Goal: Book appointment/travel/reservation

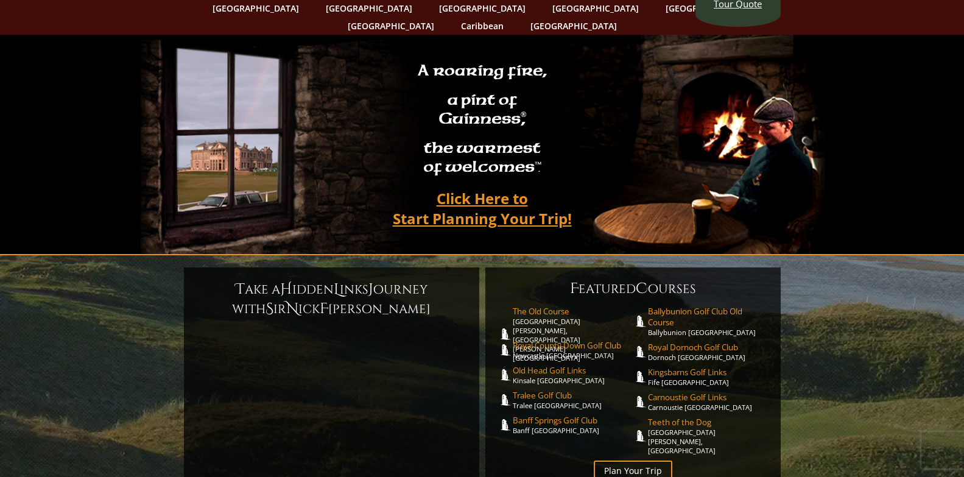
scroll to position [61, 0]
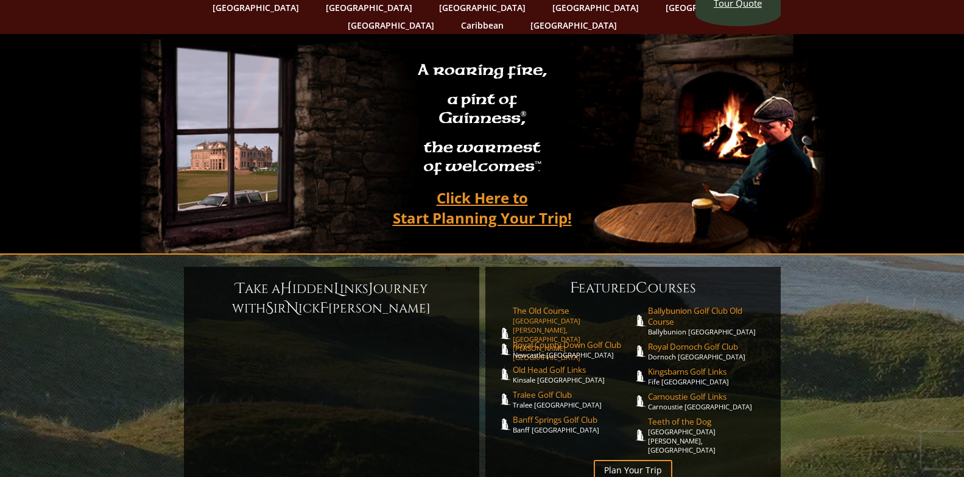
click at [519, 305] on span "The Old Course" at bounding box center [573, 310] width 121 height 11
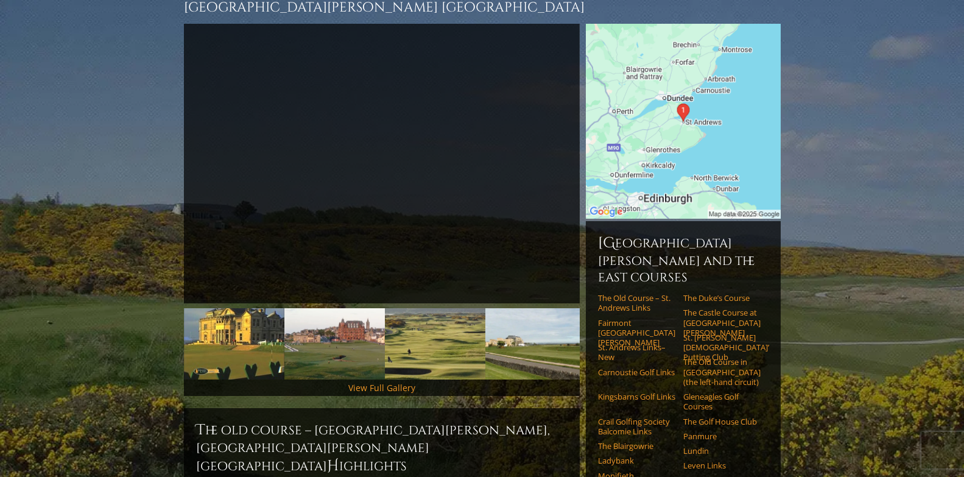
scroll to position [199, 0]
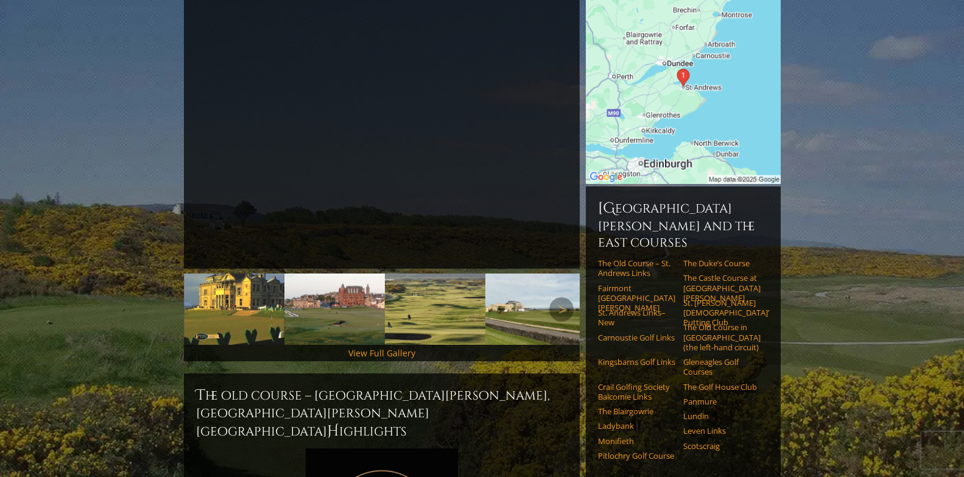
click at [515, 273] on img at bounding box center [535, 308] width 100 height 71
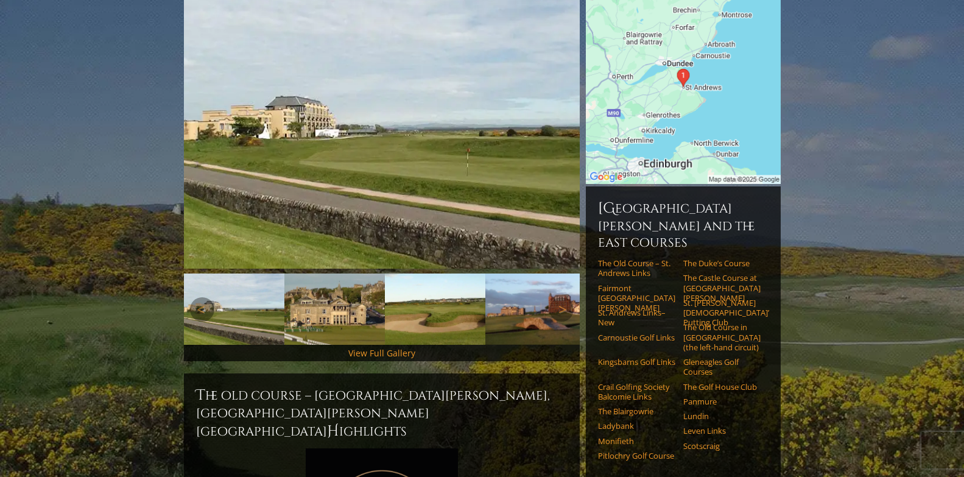
click at [509, 273] on img at bounding box center [535, 308] width 100 height 71
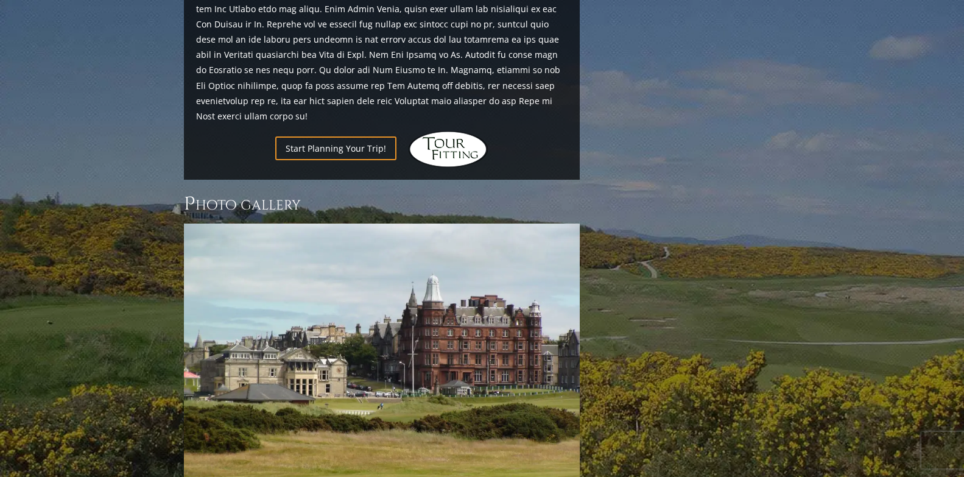
scroll to position [1530, 0]
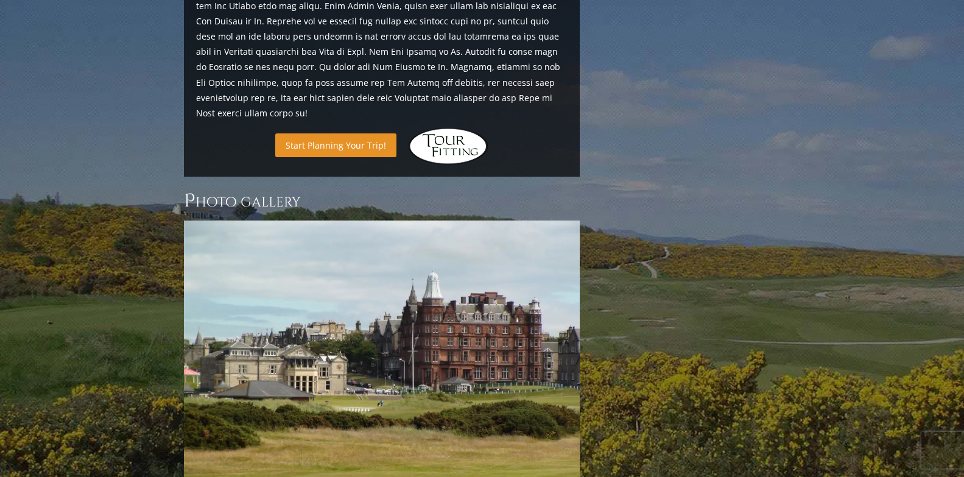
click at [325, 133] on link "Start Planning Your Trip!" at bounding box center [335, 145] width 121 height 24
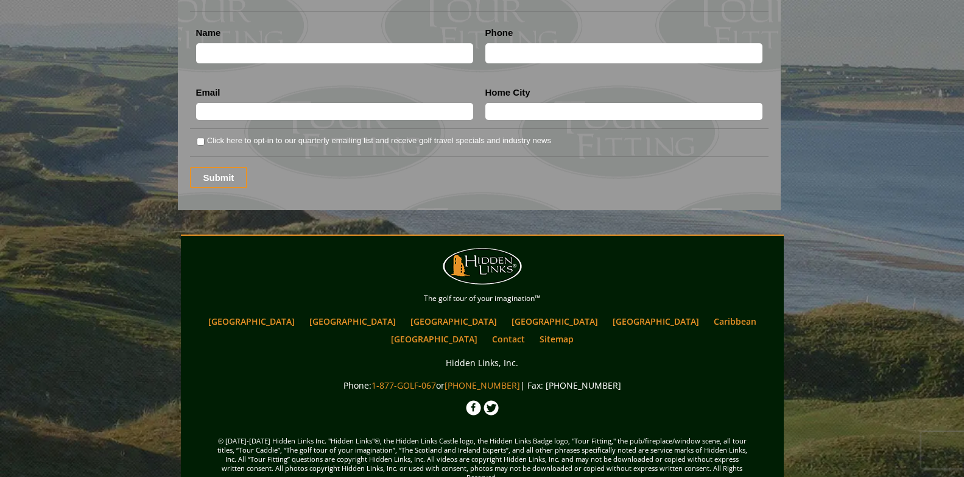
scroll to position [1672, 0]
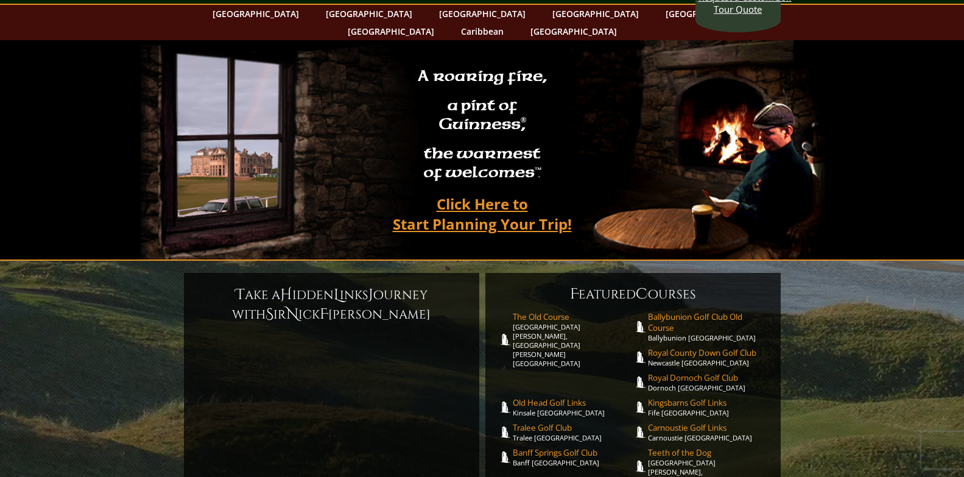
scroll to position [61, 0]
